Goal: Task Accomplishment & Management: Manage account settings

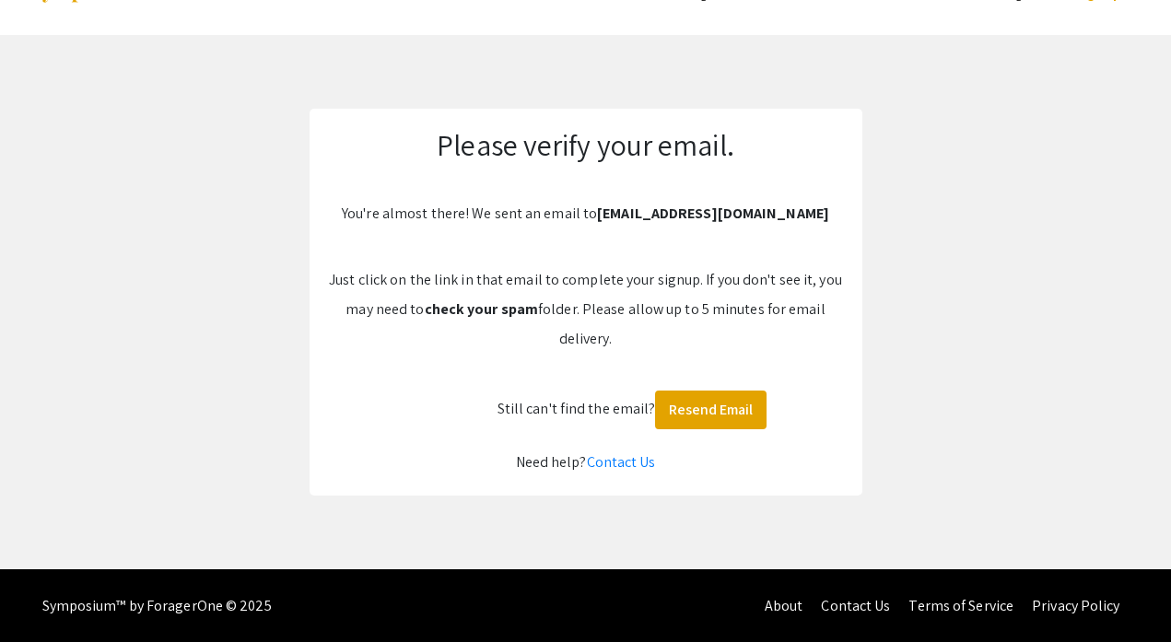
scroll to position [48, 0]
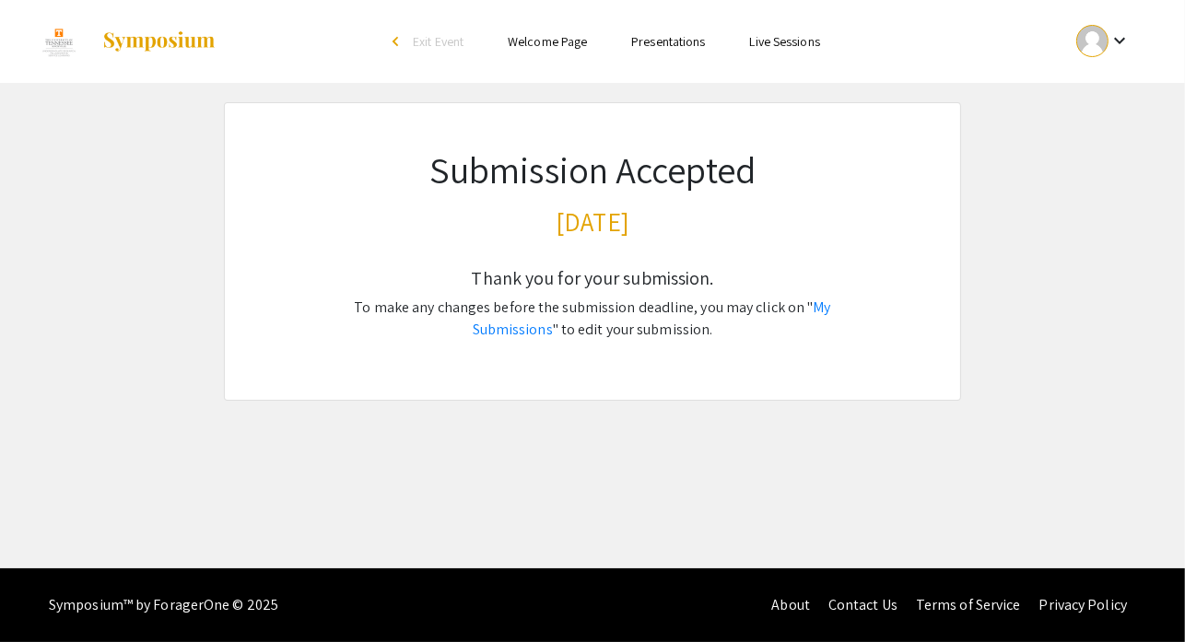
click at [780, 310] on link "My Submissions" at bounding box center [652, 318] width 358 height 41
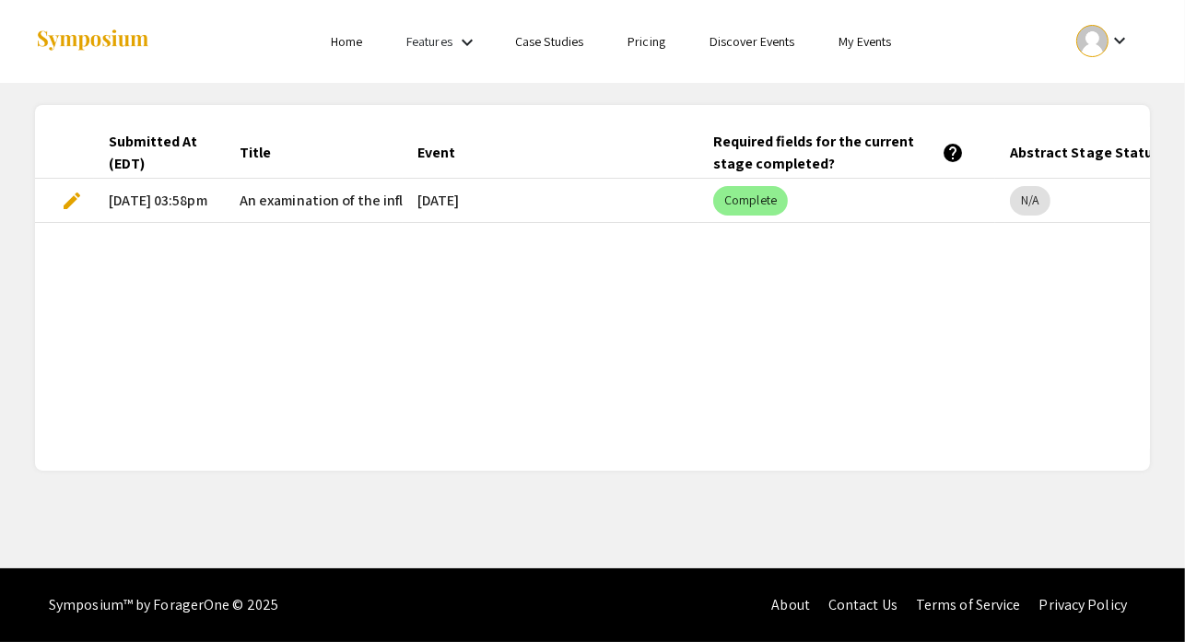
click at [72, 190] on span "edit" at bounding box center [72, 201] width 22 height 22
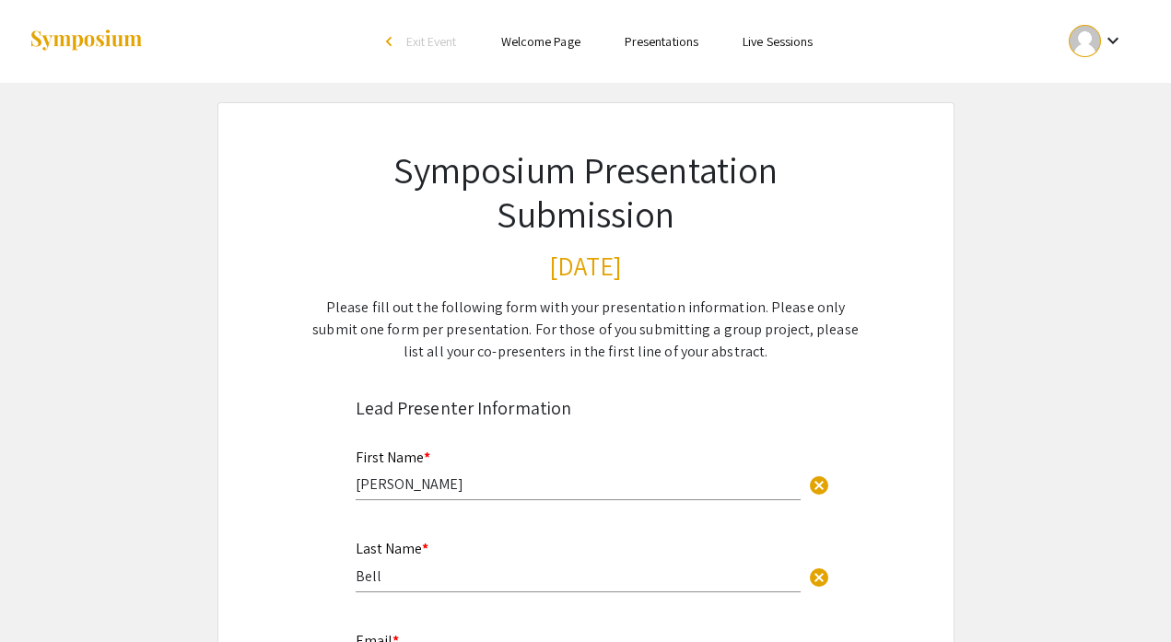
select select "custom"
type input "0"
select select "custom"
type input "1"
select select "auto"
